Goal: Find contact information: Find contact information

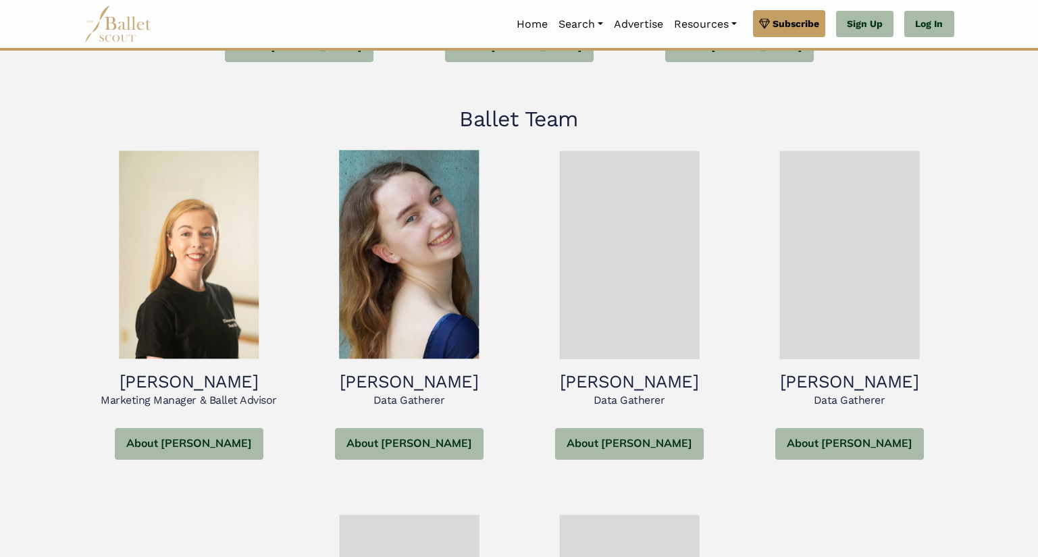
scroll to position [831, 0]
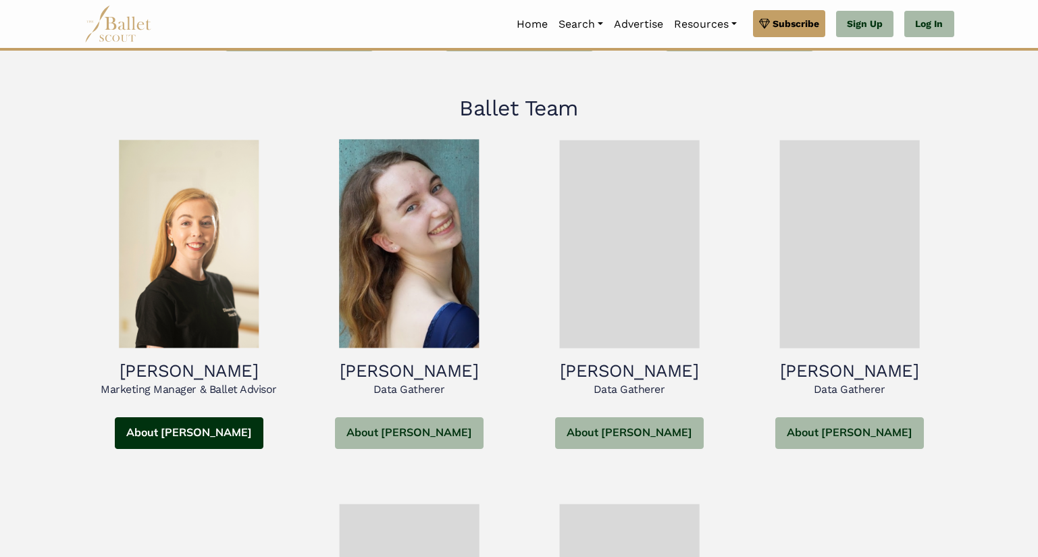
click at [156, 429] on button "About [PERSON_NAME]" at bounding box center [189, 433] width 149 height 32
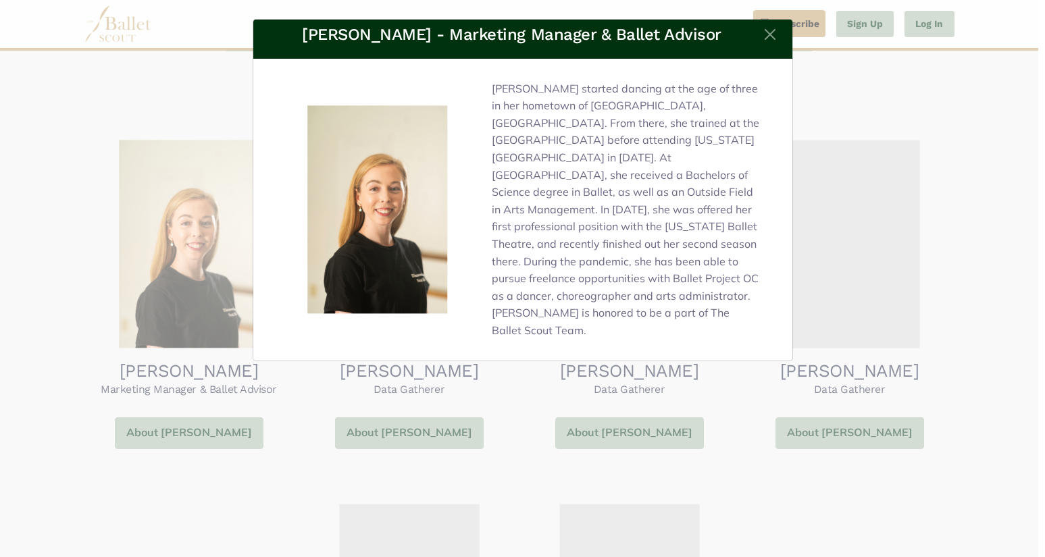
click at [344, 32] on h5 "[PERSON_NAME] - Marketing Manager & Ballet Advisor" at bounding box center [511, 35] width 419 height 26
copy h5 "[PERSON_NAME]"
click at [765, 351] on div "[PERSON_NAME] - Marketing Manager & Ballet Advisor" at bounding box center [522, 278] width 1045 height 557
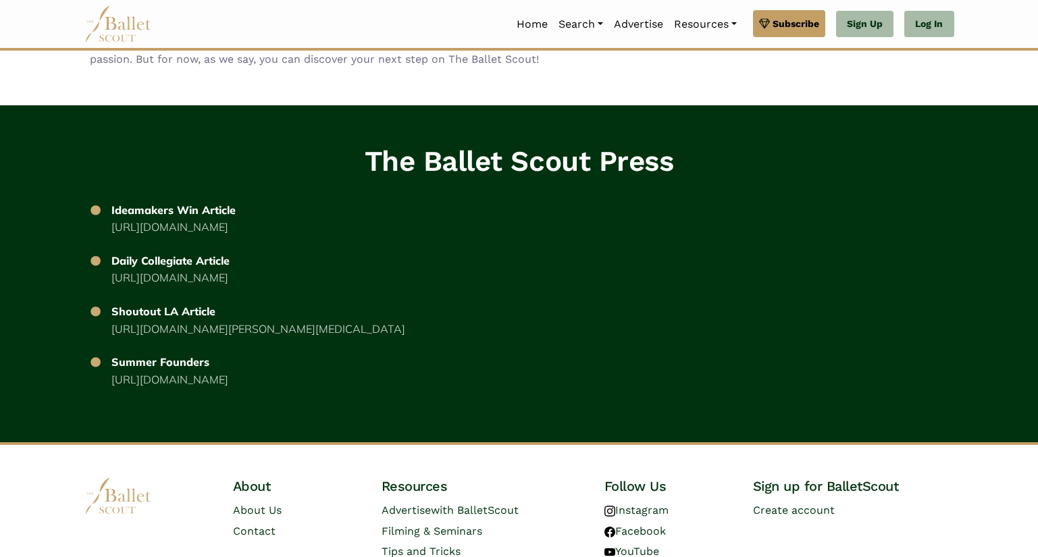
scroll to position [2428, 0]
click at [265, 525] on link "Contact" at bounding box center [254, 531] width 43 height 13
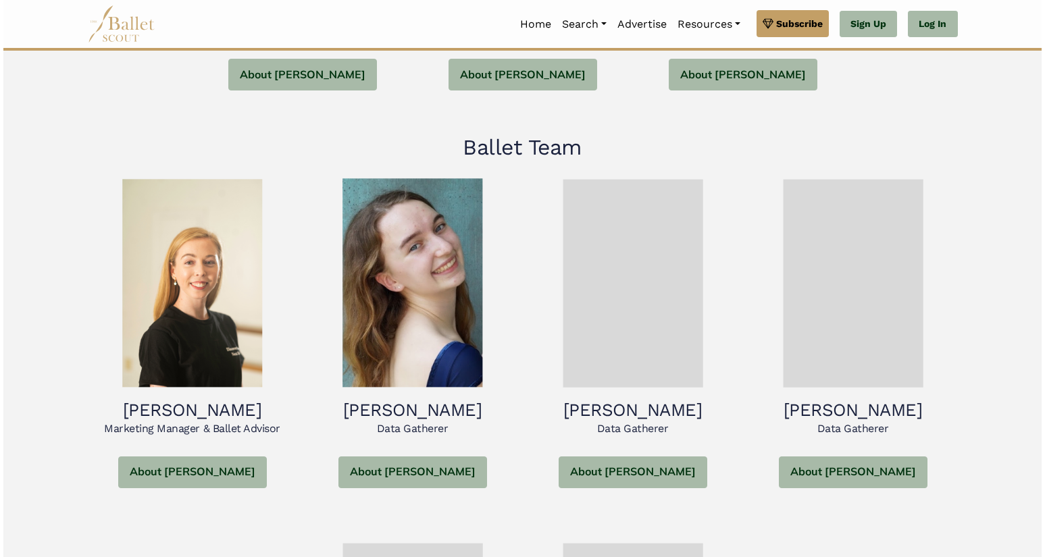
scroll to position [794, 0]
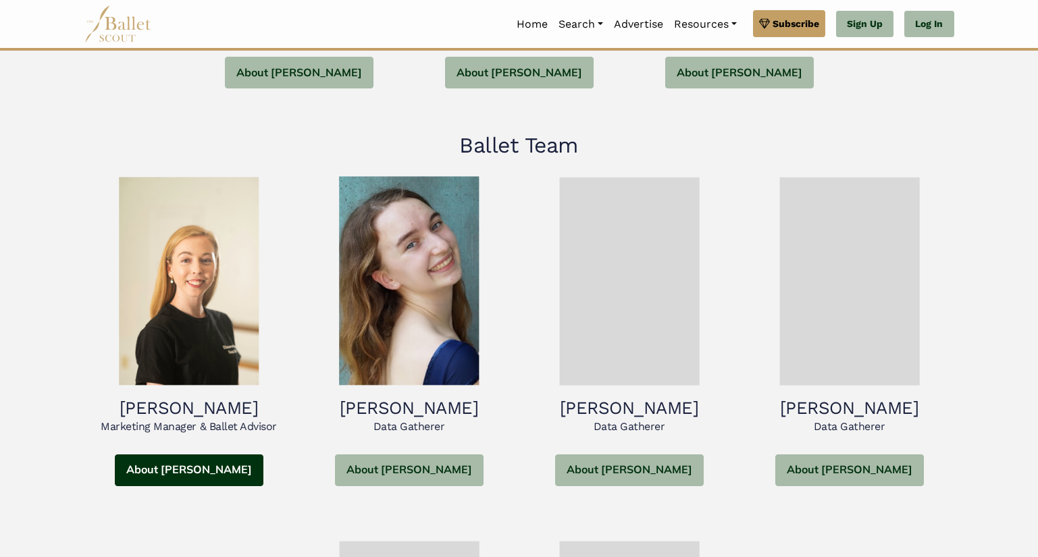
click at [182, 455] on button "About [PERSON_NAME]" at bounding box center [189, 471] width 149 height 32
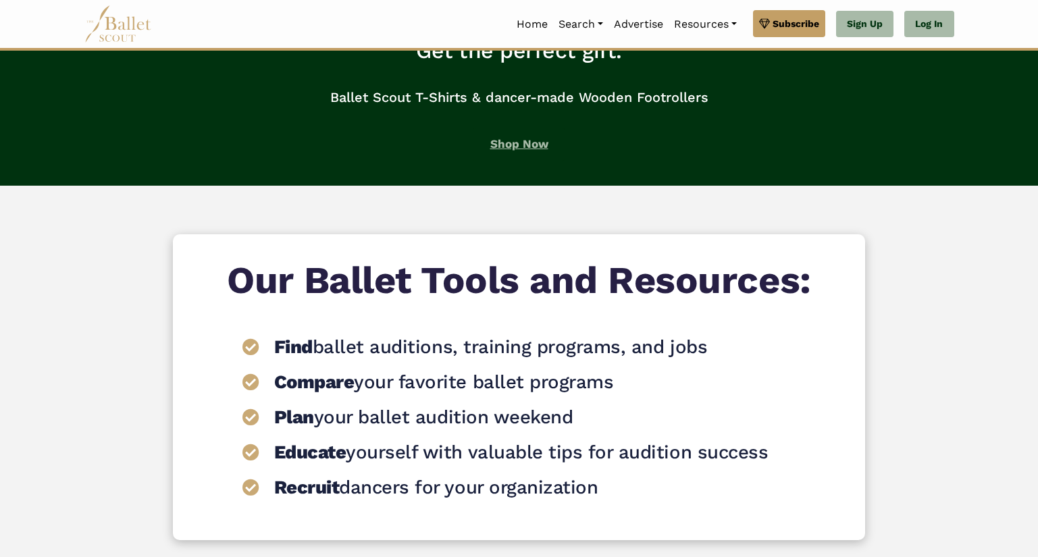
scroll to position [1459, 0]
click at [529, 147] on link "Shop Now" at bounding box center [519, 145] width 93 height 34
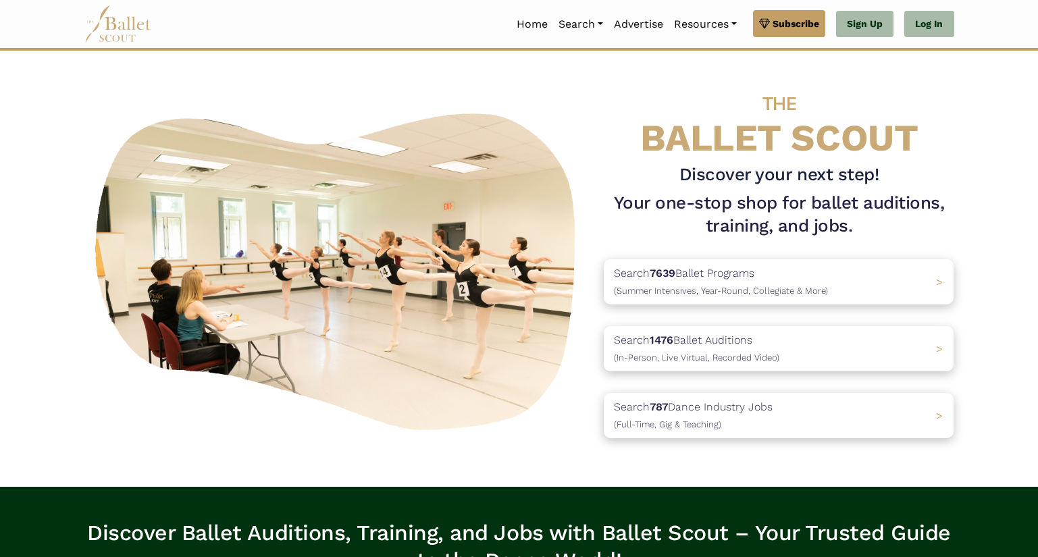
scroll to position [0, 0]
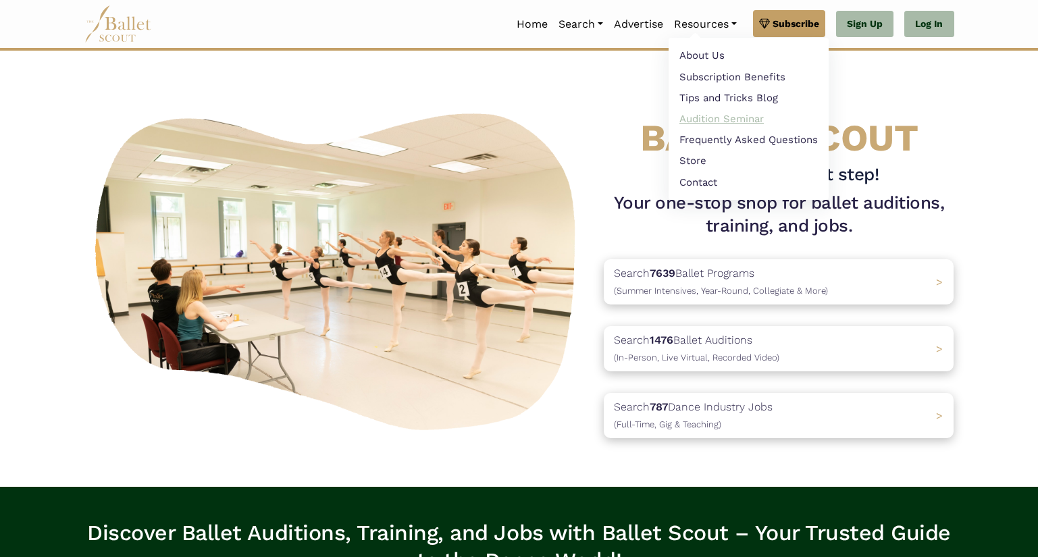
click at [757, 124] on link "Audition Seminar" at bounding box center [749, 118] width 160 height 21
